Goal: Transaction & Acquisition: Book appointment/travel/reservation

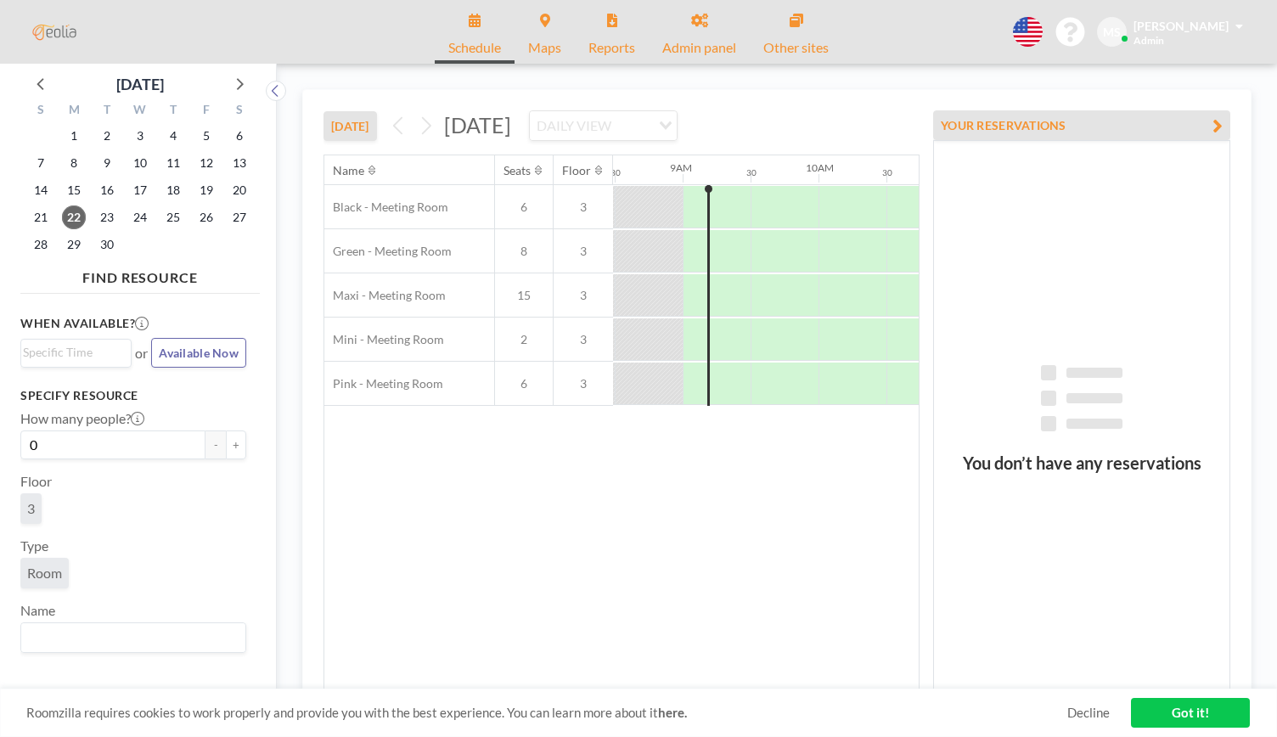
scroll to position [0, 1154]
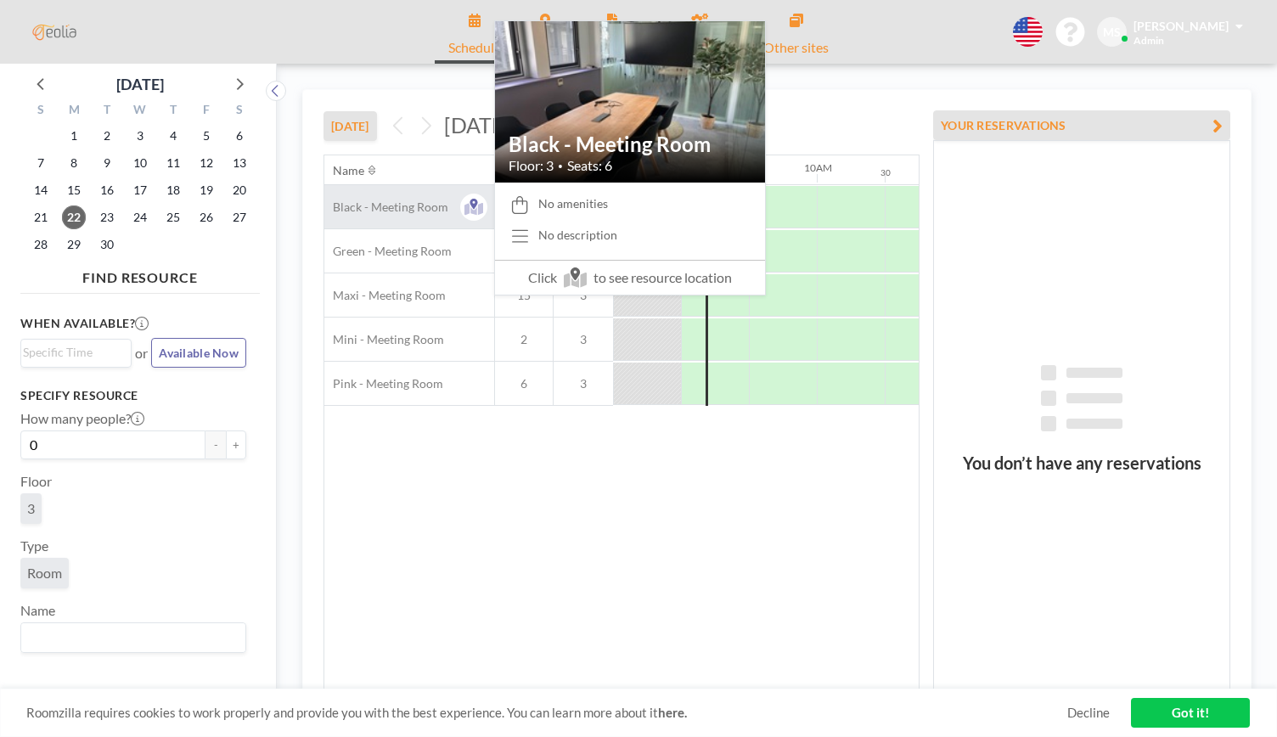
click at [396, 207] on span "Black - Meeting Room" at bounding box center [386, 206] width 124 height 15
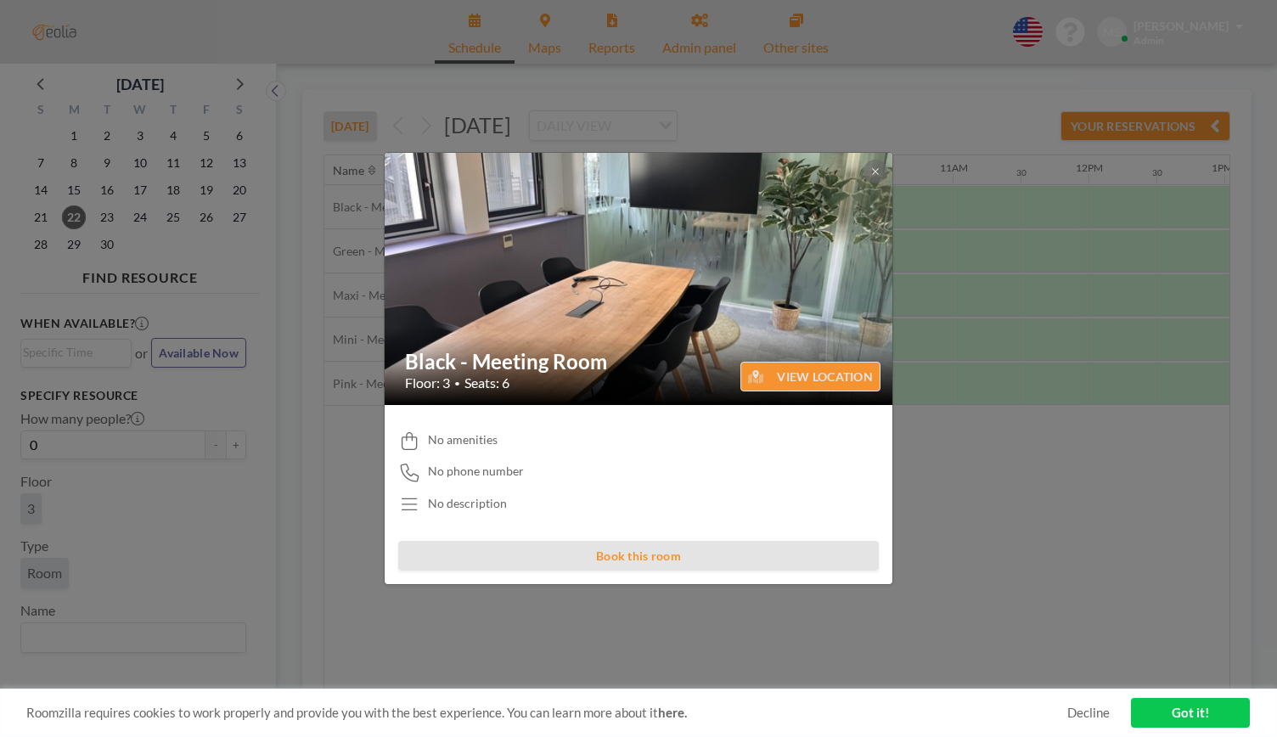
click at [708, 555] on button "Book this room" at bounding box center [638, 556] width 480 height 30
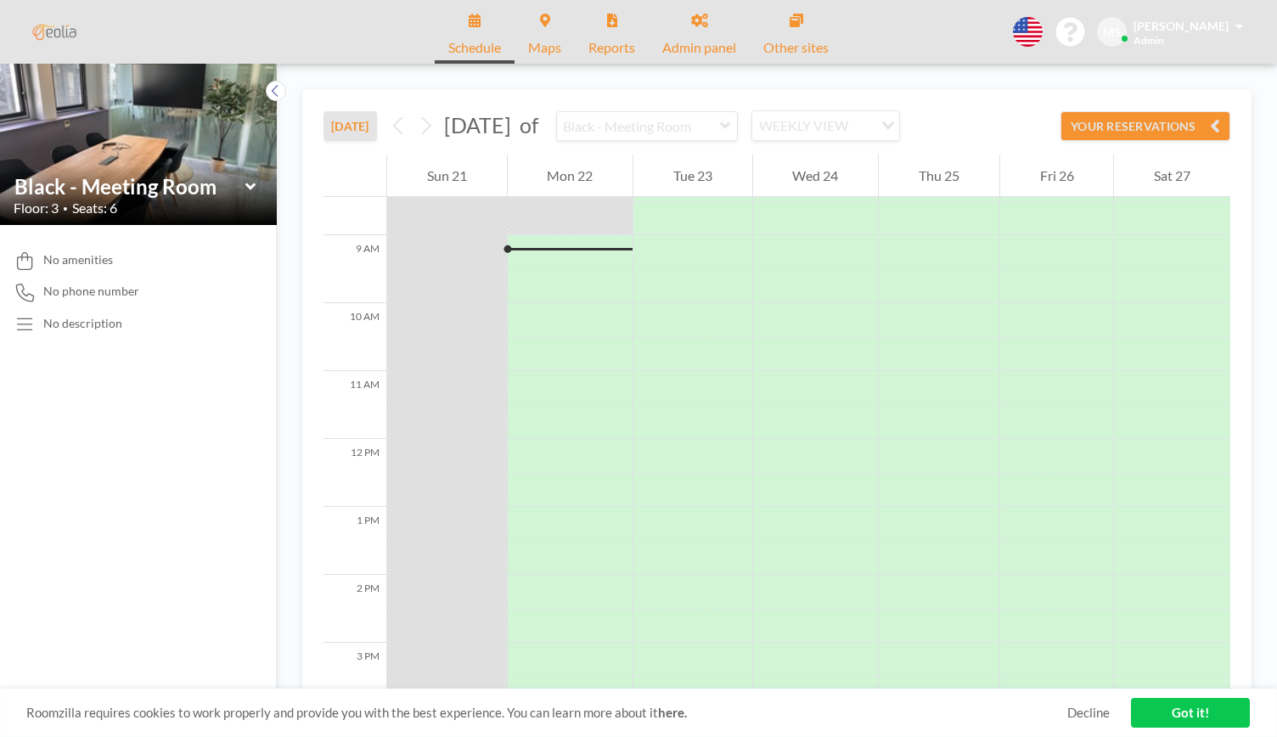
scroll to position [577, 0]
click at [575, 256] on div at bounding box center [571, 254] width 126 height 20
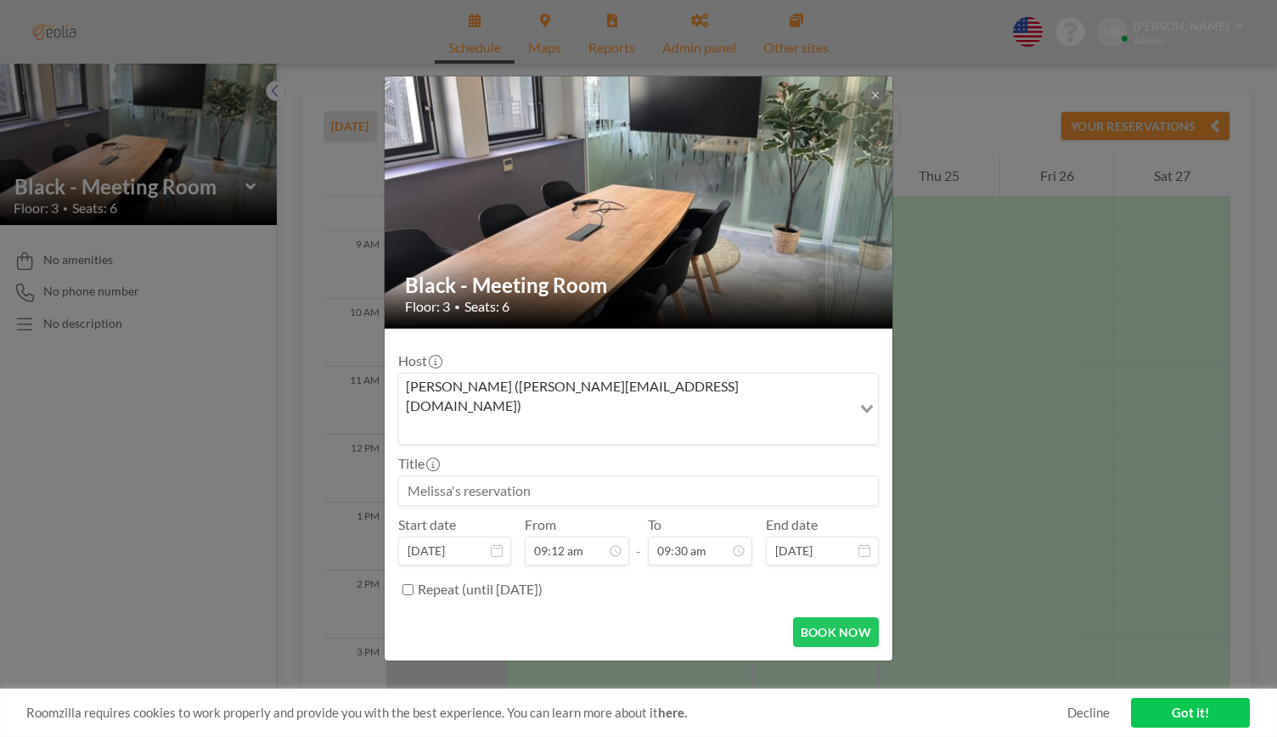
scroll to position [574, 0]
click at [591, 536] on input "09:12 am" at bounding box center [577, 550] width 104 height 29
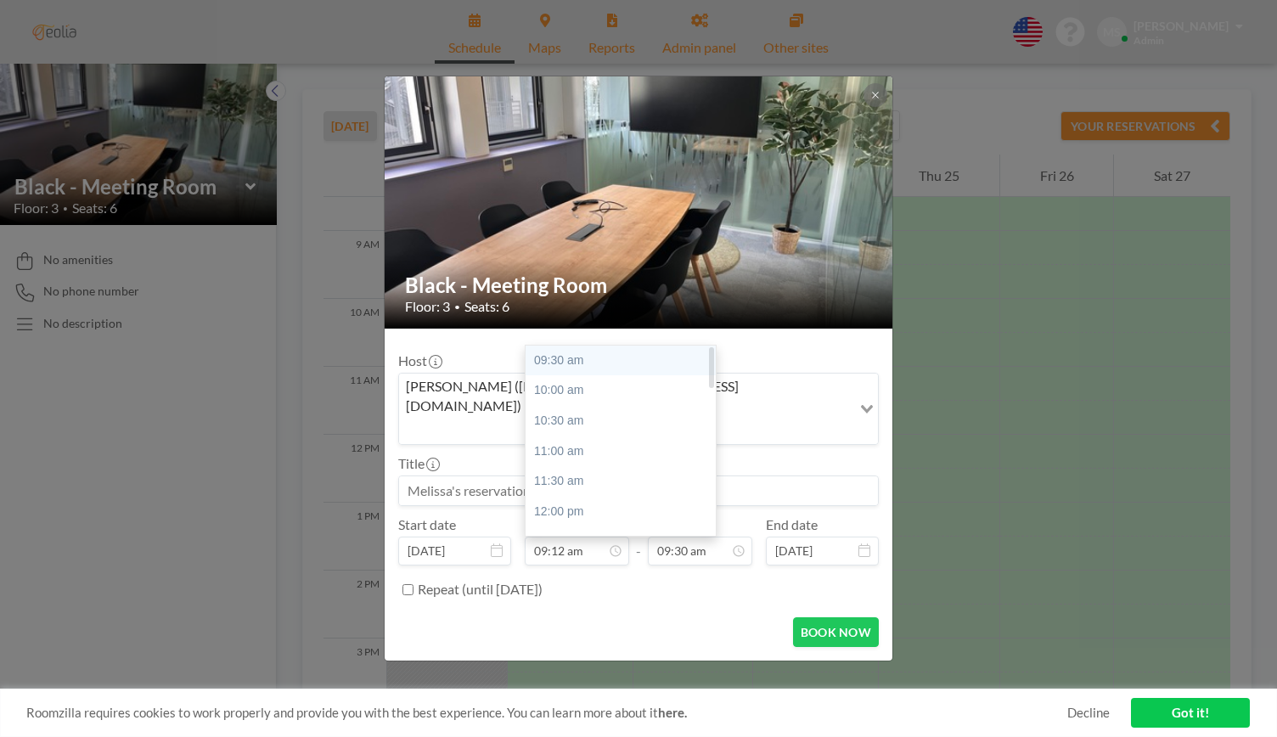
click at [587, 345] on div "09:30 am" at bounding box center [624, 360] width 199 height 31
type input "09:30 am"
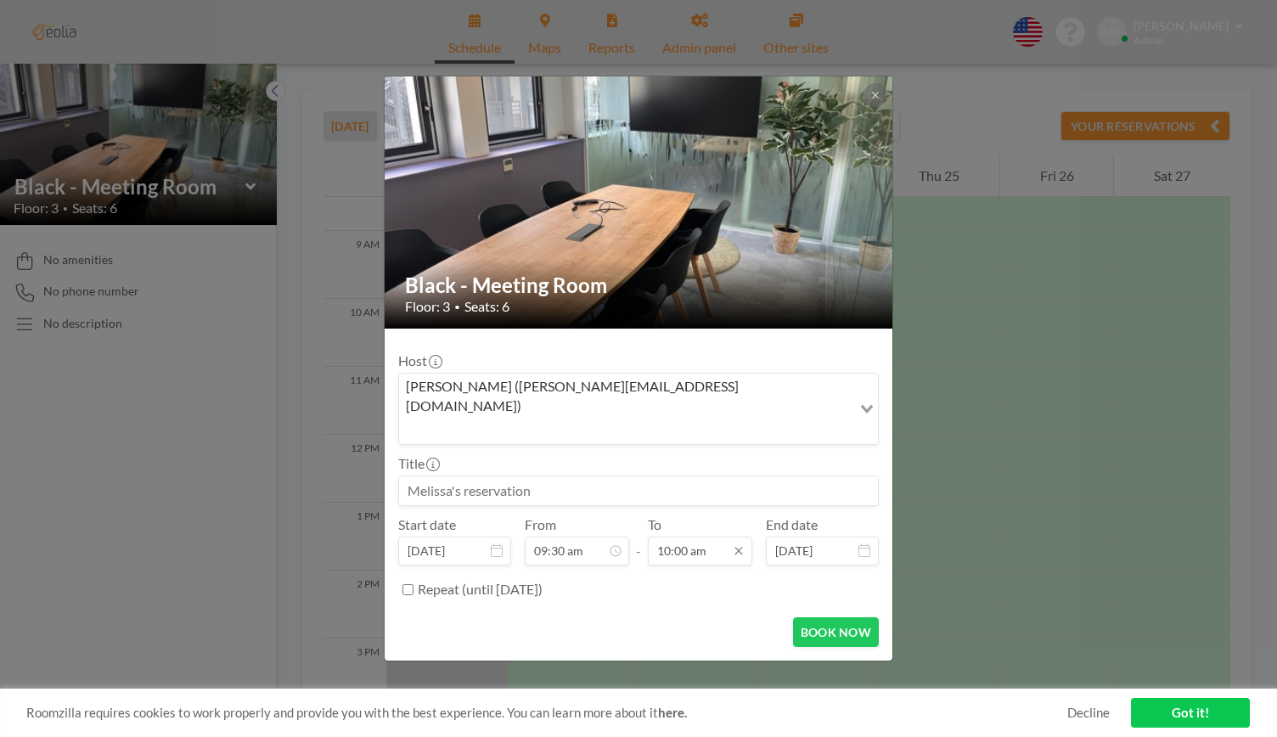
scroll to position [0, 0]
click at [676, 536] on input "10:00 am" at bounding box center [700, 550] width 104 height 29
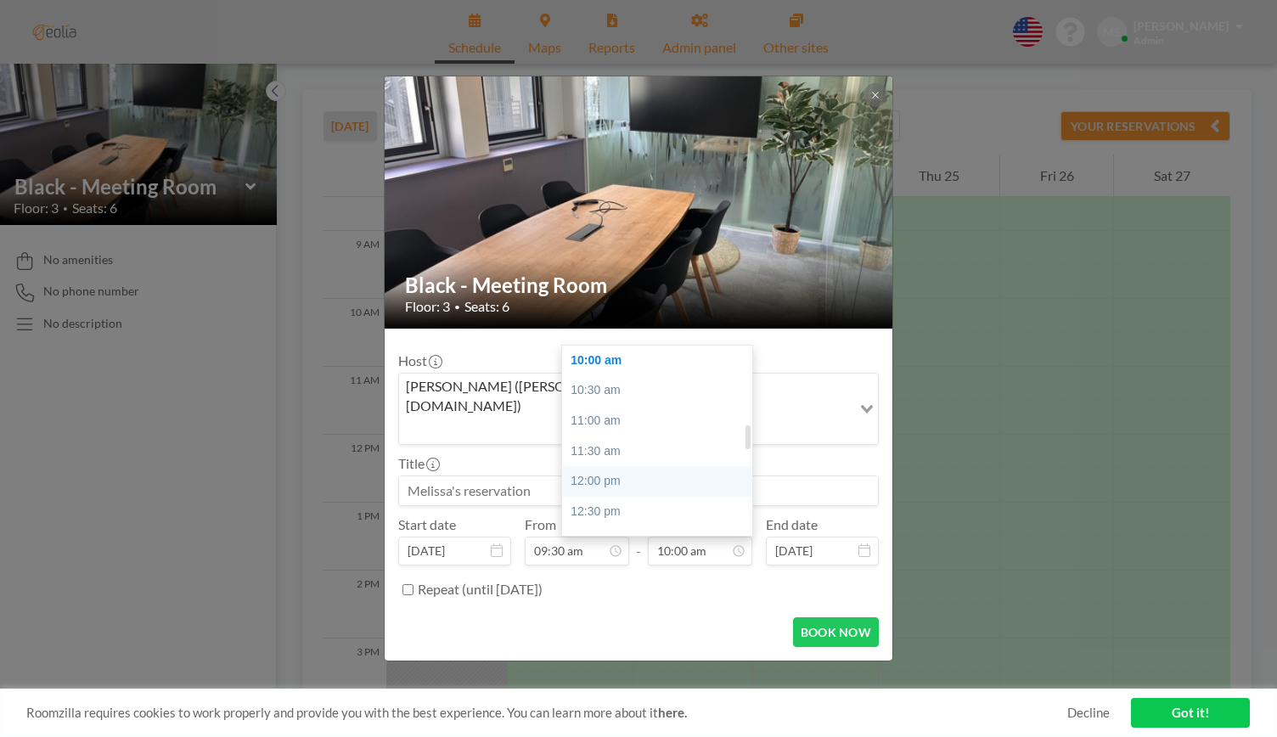
click at [618, 466] on div "12:00 pm" at bounding box center [661, 481] width 199 height 31
type input "12:00 pm"
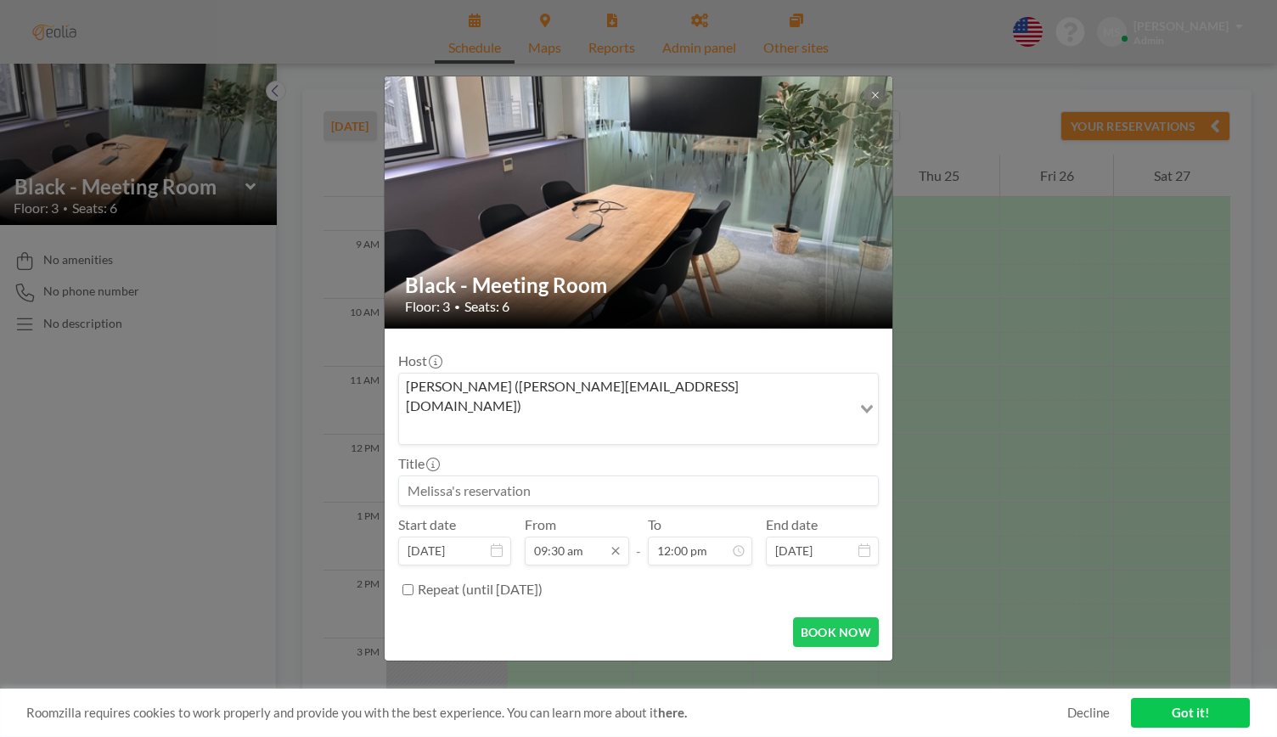
scroll to position [725, 0]
click at [575, 536] on input "09:30 am" at bounding box center [577, 550] width 104 height 29
click at [564, 536] on input "09:30 am" at bounding box center [577, 550] width 104 height 29
type input "09:30 am"
click at [859, 617] on button "BOOK NOW" at bounding box center [836, 632] width 86 height 30
